Goal: Task Accomplishment & Management: Manage account settings

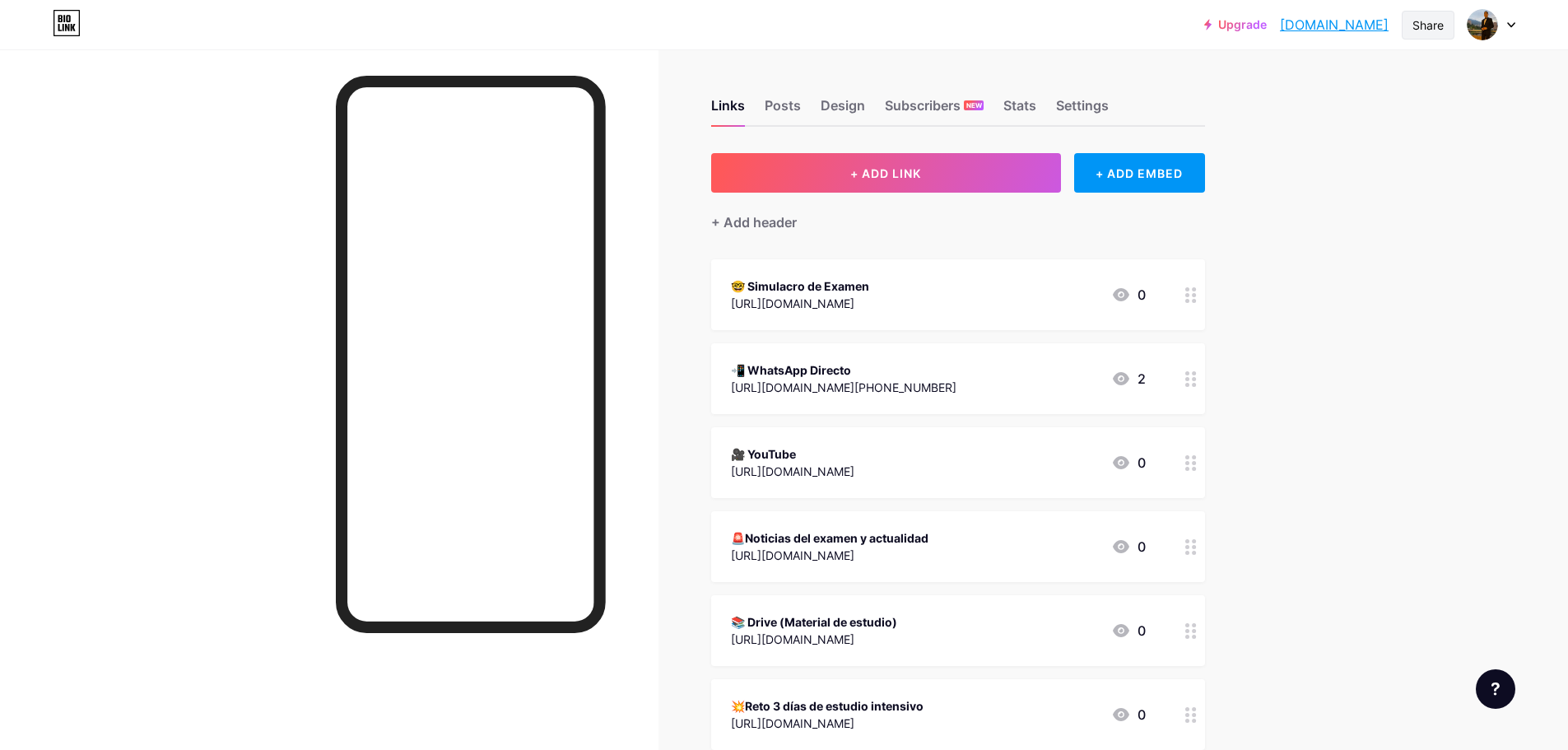
click at [1432, 26] on div "Share" at bounding box center [1428, 25] width 32 height 17
click at [1238, 81] on icon at bounding box center [1238, 84] width 13 height 14
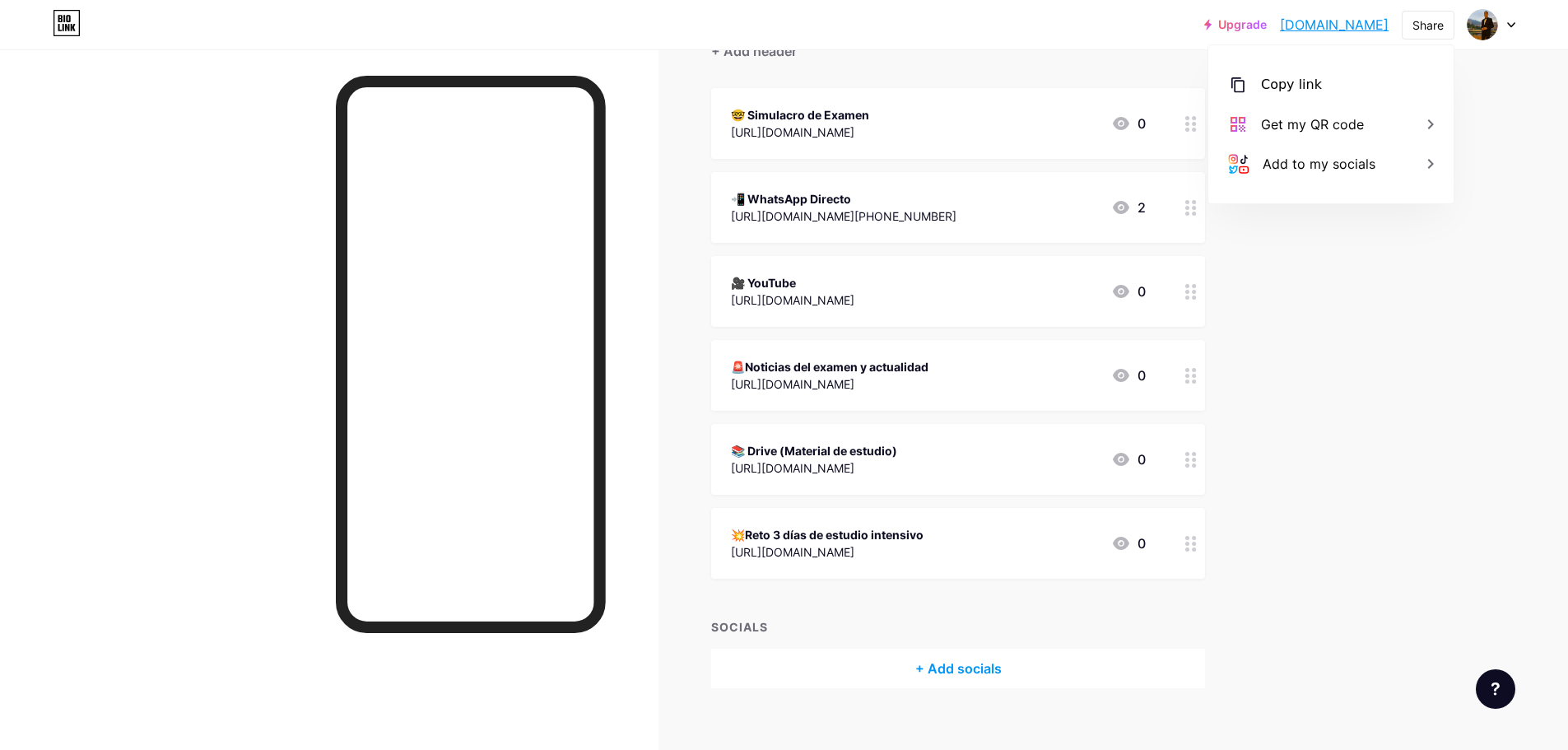
scroll to position [191, 0]
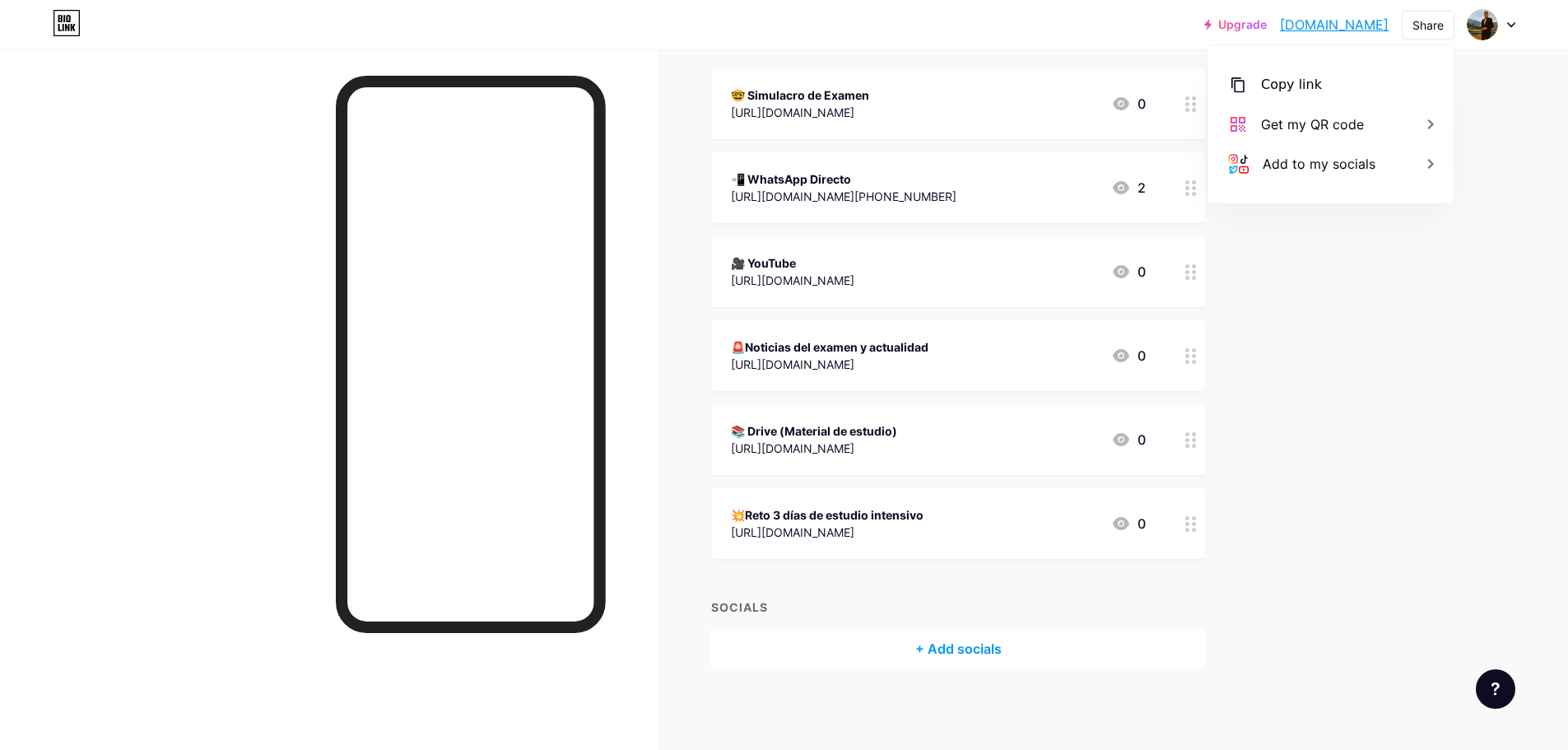
click at [1189, 528] on circle at bounding box center [1187, 530] width 4 height 4
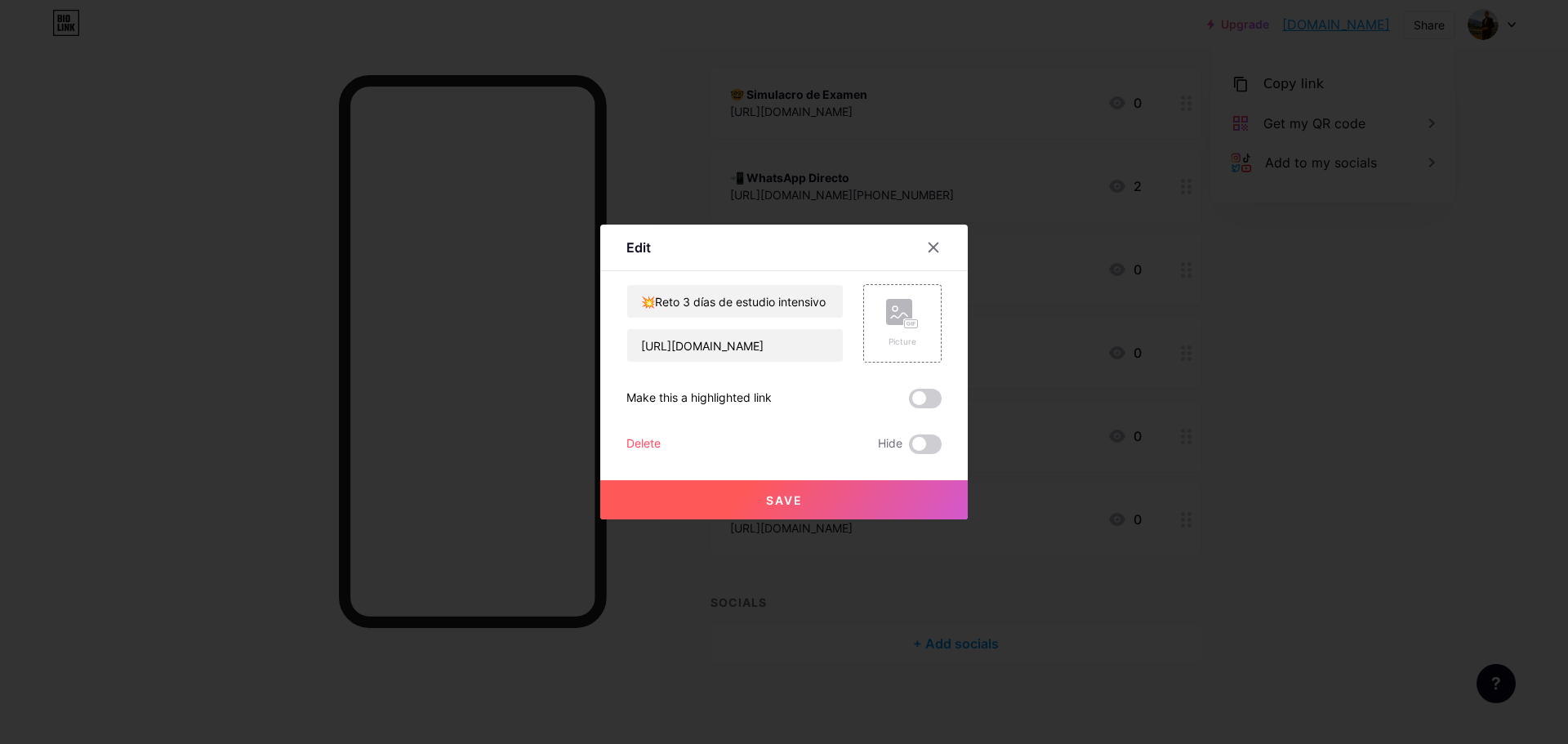
click at [642, 440] on div "Delete" at bounding box center [644, 444] width 34 height 20
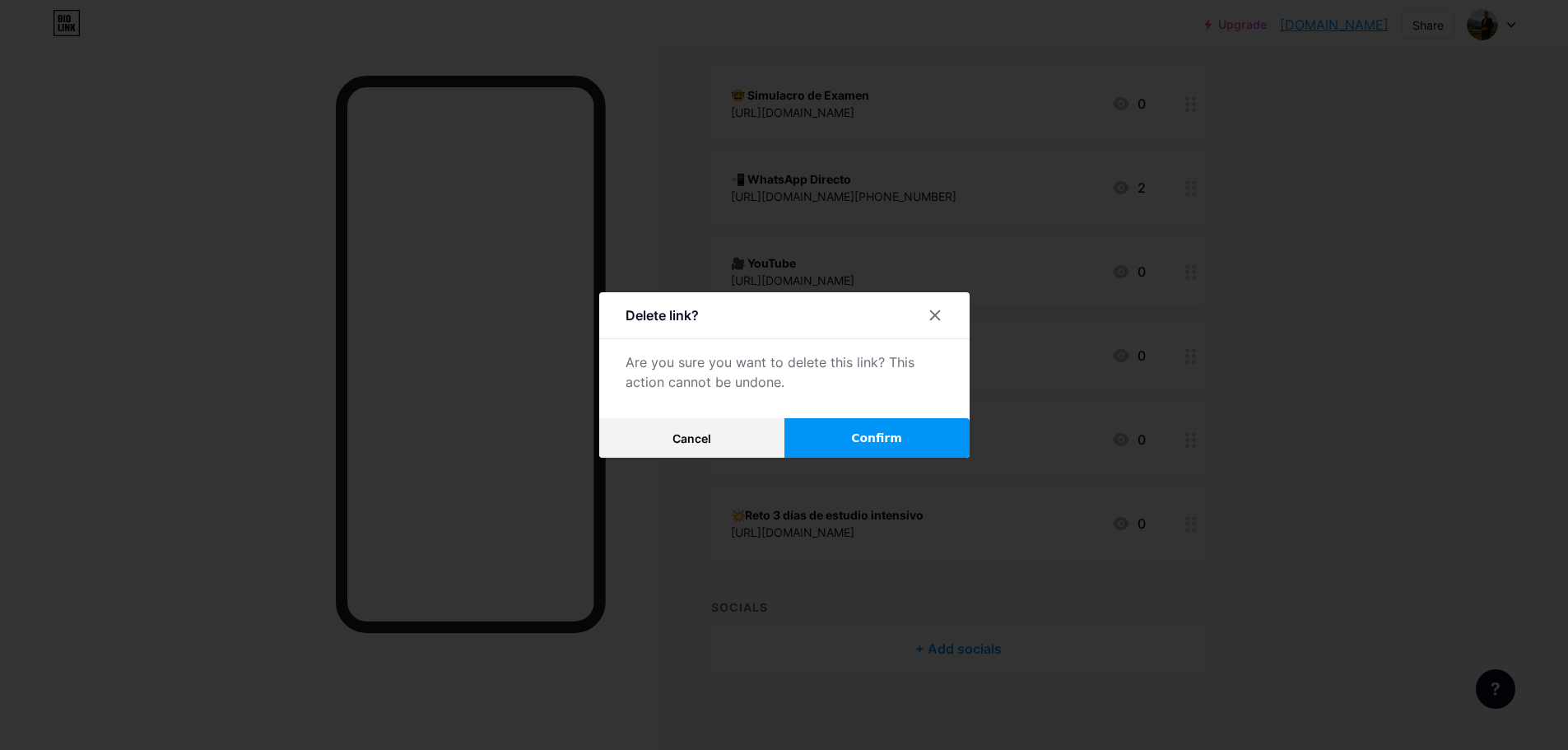
click at [860, 437] on span "Confirm" at bounding box center [876, 438] width 51 height 17
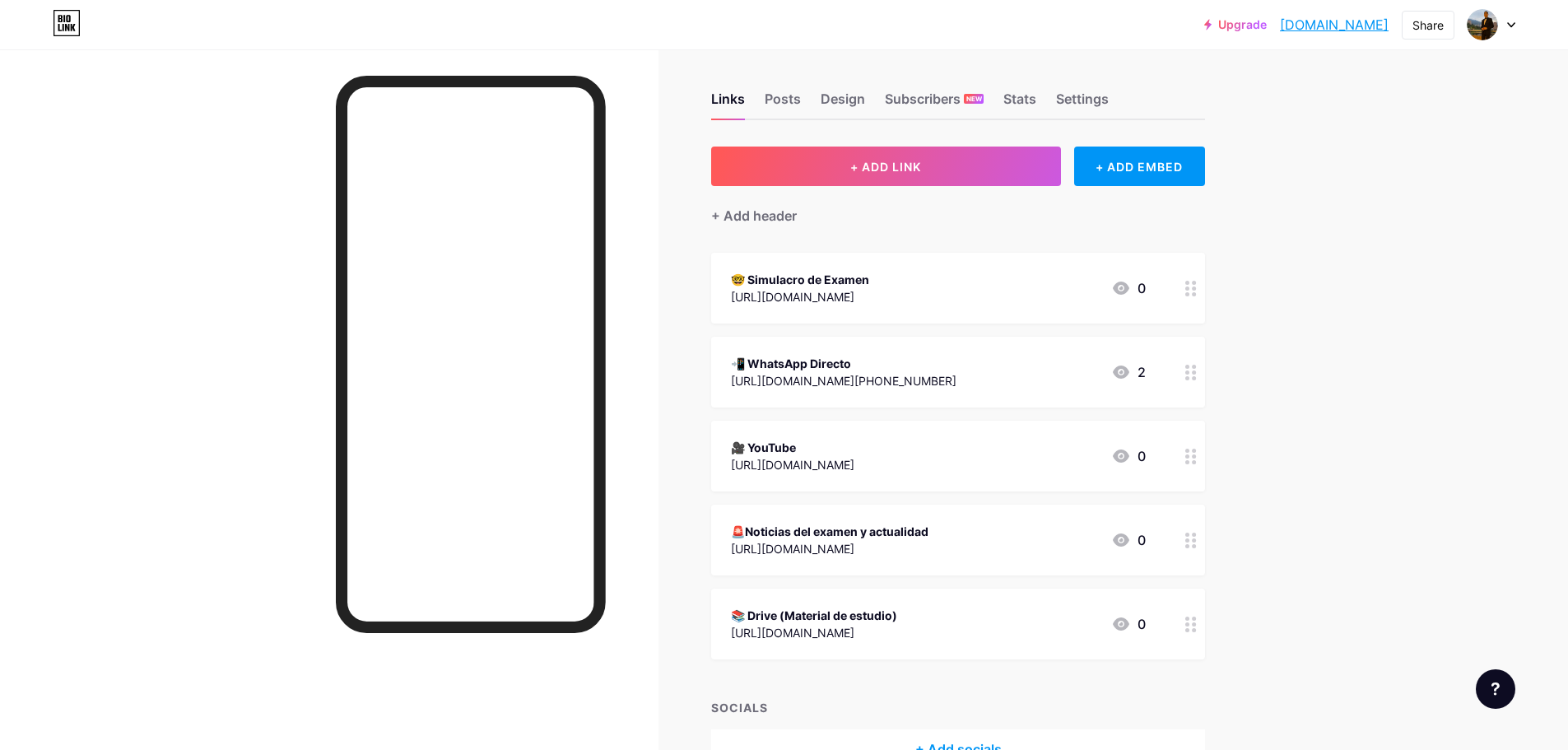
scroll to position [0, 0]
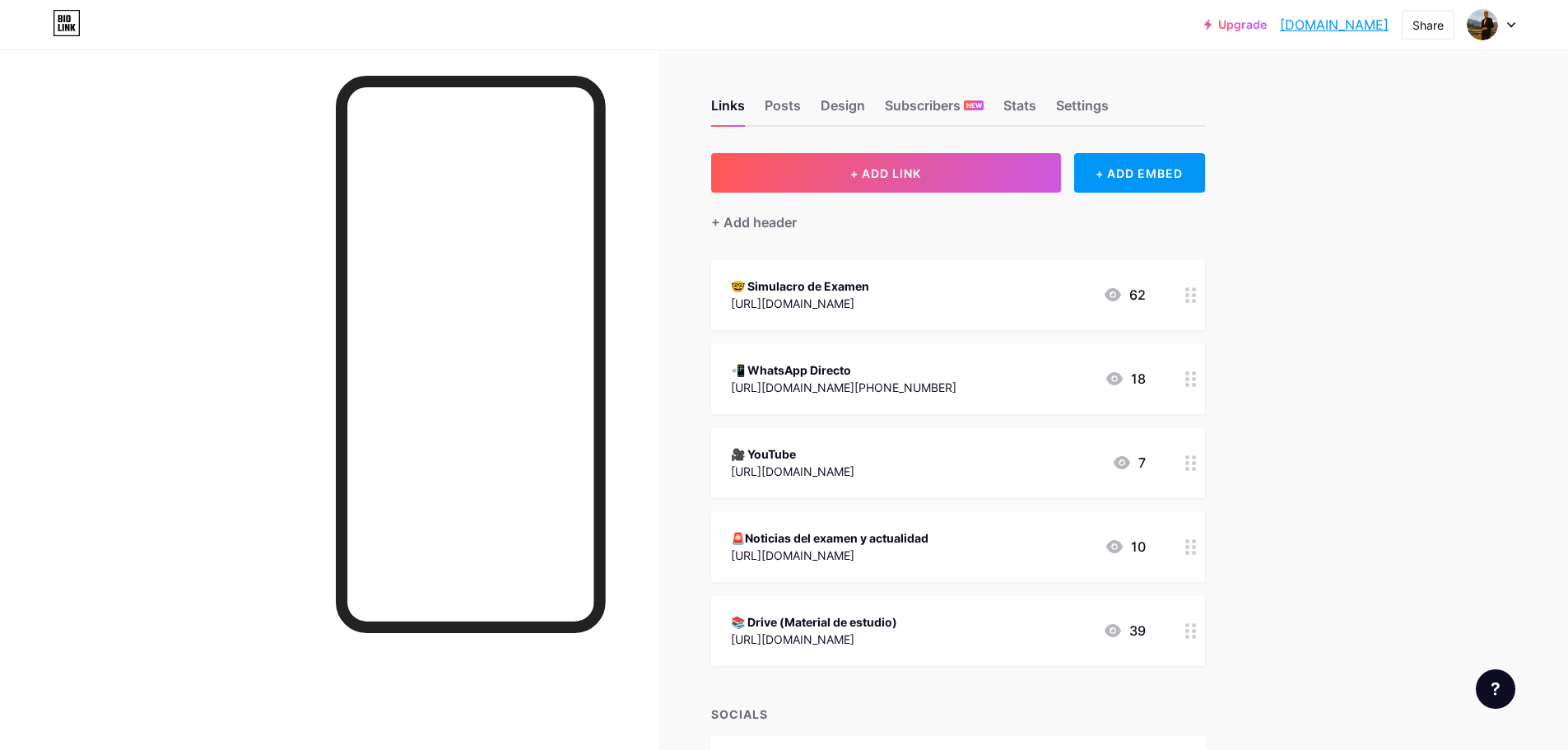
click at [1293, 378] on div "Upgrade abogadojuanosor... abogadojuanosorio.bio.link Share Switch accounts Jua…" at bounding box center [784, 429] width 1568 height 858
click at [803, 308] on div "[URL][DOMAIN_NAME]" at bounding box center [800, 303] width 138 height 17
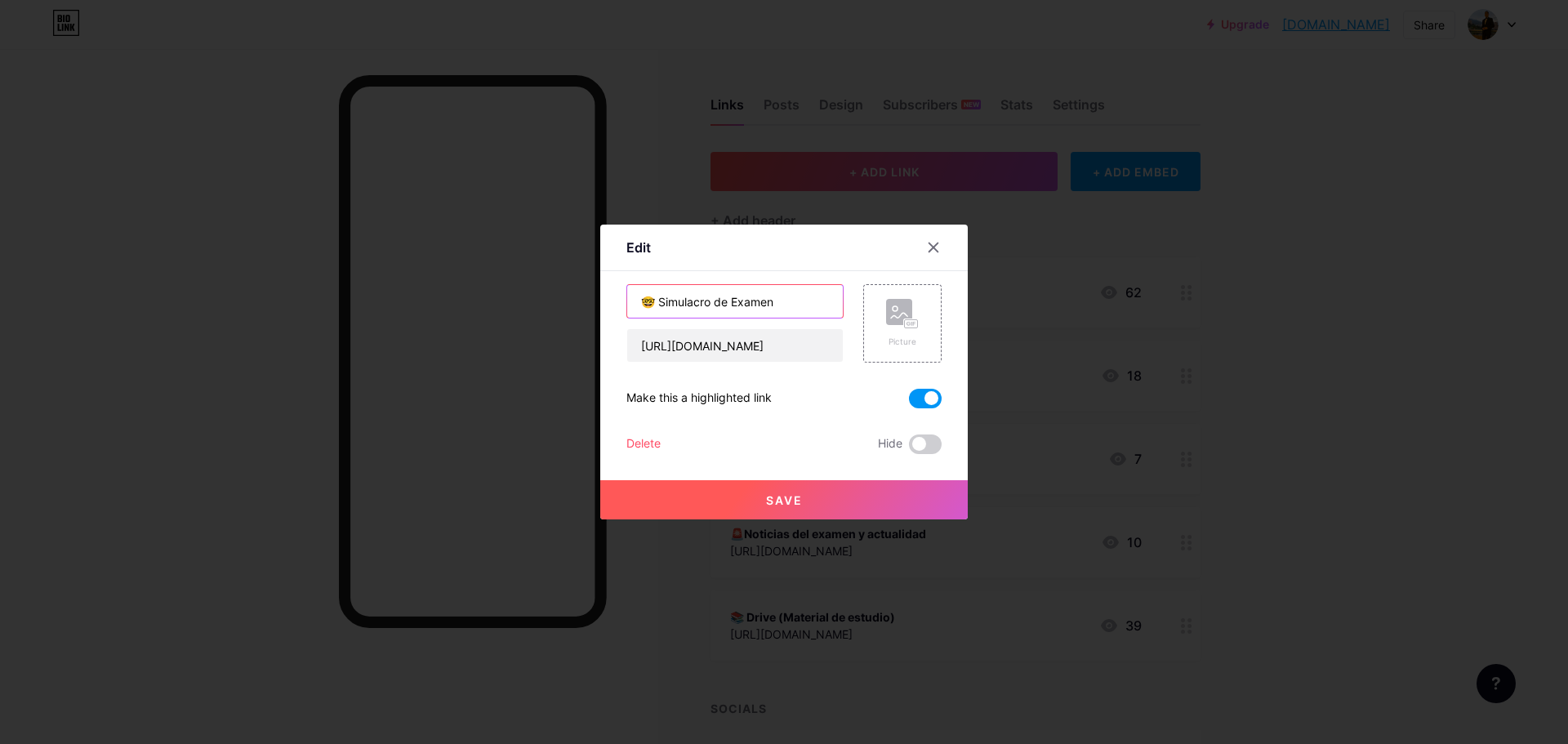
click at [654, 298] on input "🤓 Simulacro de Examen" at bounding box center [734, 301] width 216 height 32
click at [780, 298] on input "🤓 Compra el simulacro de Examen" at bounding box center [734, 301] width 216 height 32
type input "🤓 Compra el simulacro del Examen"
click at [792, 496] on span "Save" at bounding box center [784, 500] width 37 height 14
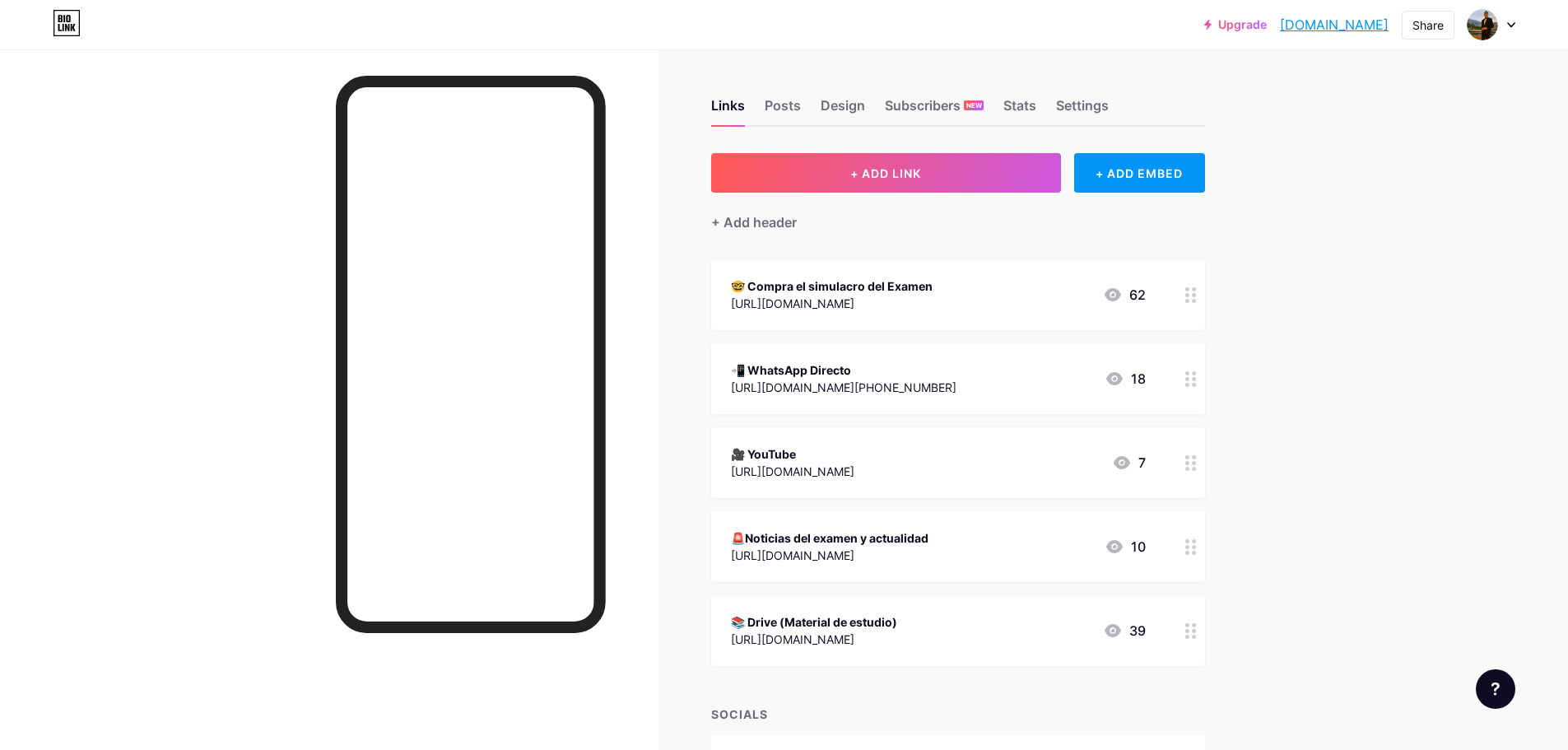
click at [1295, 358] on div "Upgrade abogadojuanosor... abogadojuanosorio.bio.link Share Switch accounts Jua…" at bounding box center [784, 429] width 1568 height 858
click at [847, 622] on div "📲 WhatsApp Directo" at bounding box center [843, 622] width 226 height 17
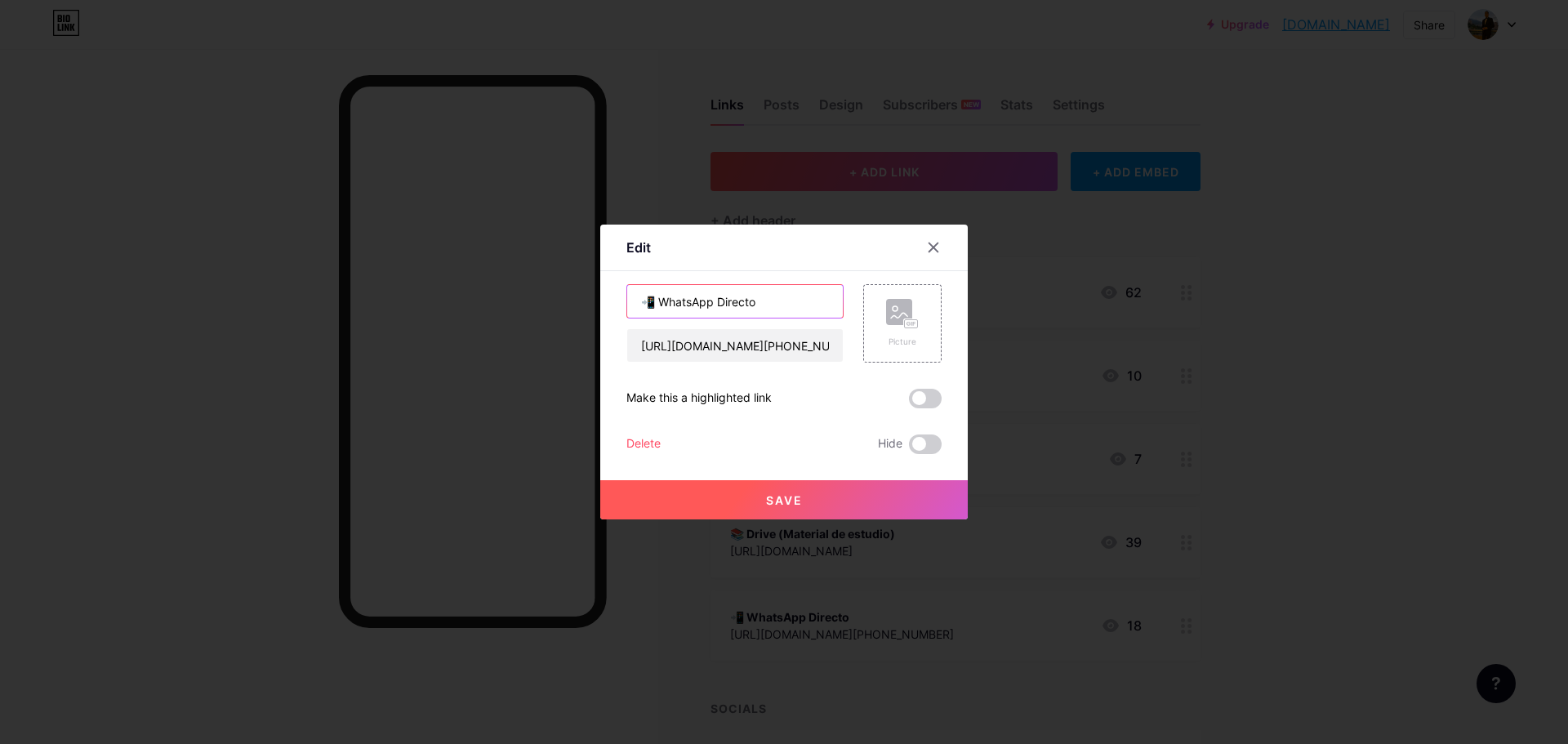
drag, startPoint x: 653, startPoint y: 302, endPoint x: 845, endPoint y: 294, distance: 192.2
click at [845, 294] on div "📲 WhatsApp Directo https://wa.me/+573243880762 Picture" at bounding box center [784, 323] width 315 height 78
type input "📲 Linea directa con el Profe Osorio"
click at [801, 499] on button "Save" at bounding box center [783, 499] width 367 height 39
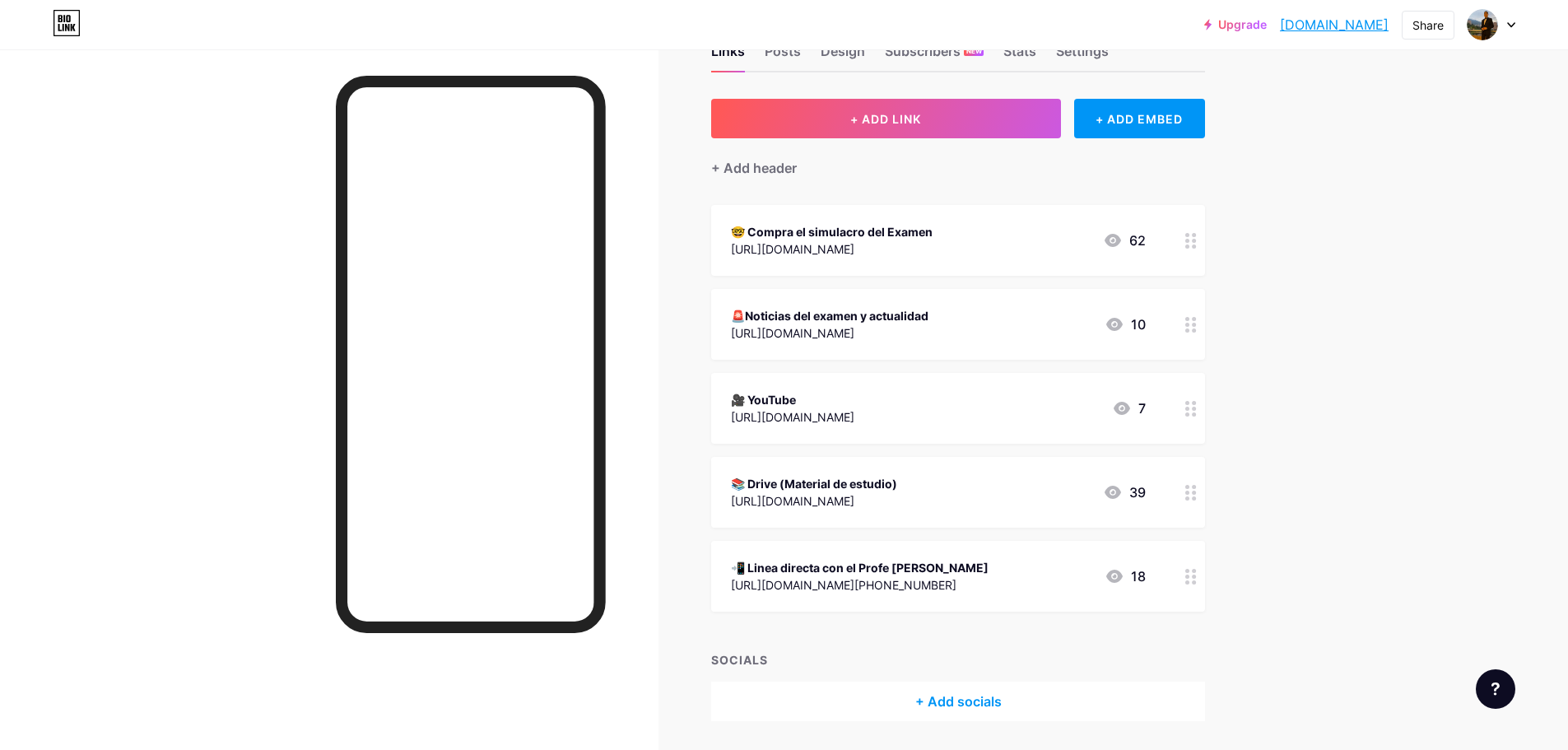
scroll to position [25, 0]
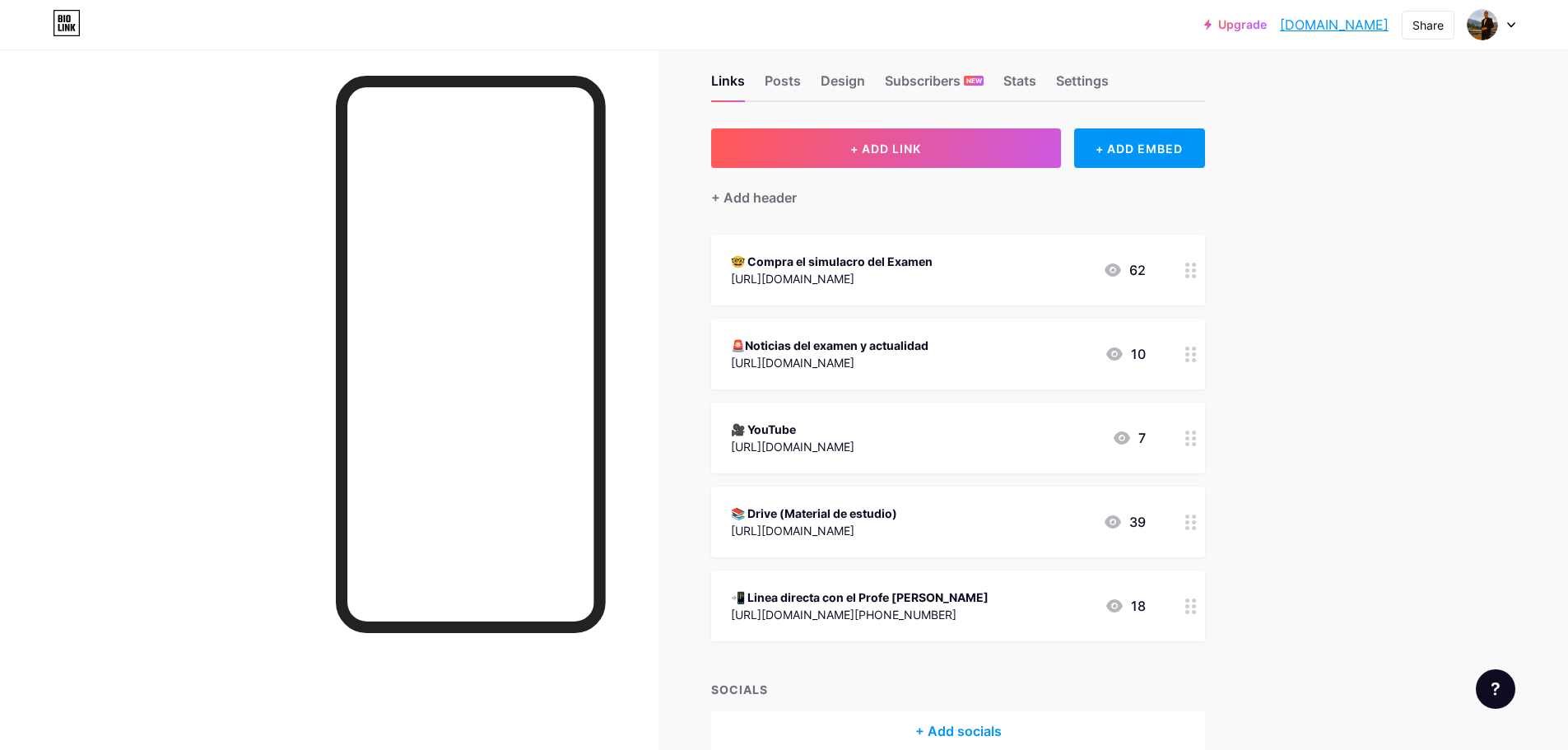
click at [1335, 473] on div "Upgrade abogadojuanosor... abogadojuanosorio.bio.link Share Switch accounts Jua…" at bounding box center [784, 404] width 1568 height 858
